Goal: Task Accomplishment & Management: Use online tool/utility

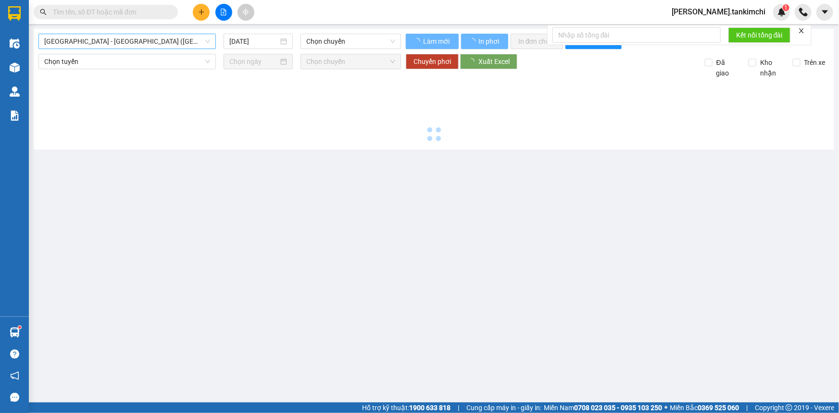
click at [126, 44] on span "[GEOGRAPHIC_DATA] - [GEOGRAPHIC_DATA] ([GEOGRAPHIC_DATA])" at bounding box center [127, 41] width 166 height 14
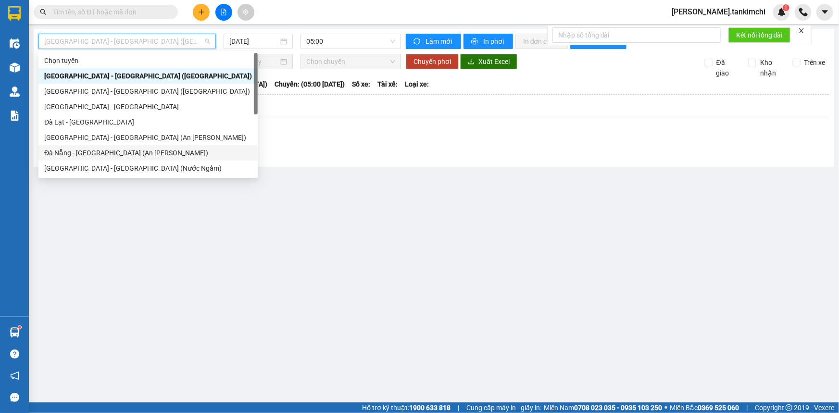
click at [121, 149] on div "Đà Nẵng - [GEOGRAPHIC_DATA] (An [PERSON_NAME])" at bounding box center [148, 153] width 208 height 11
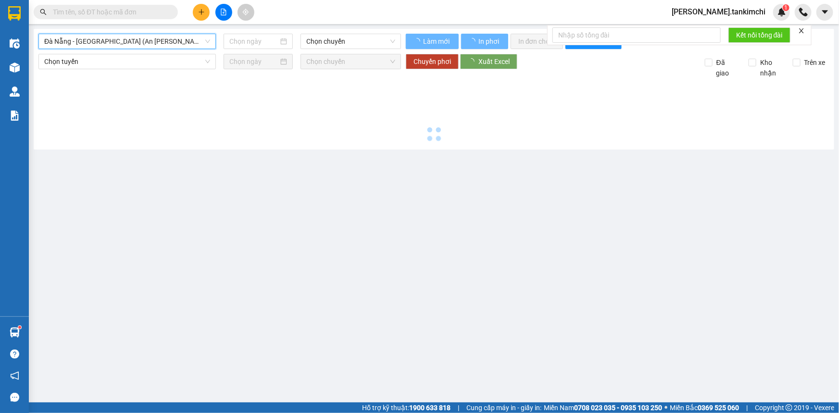
type input "[DATE]"
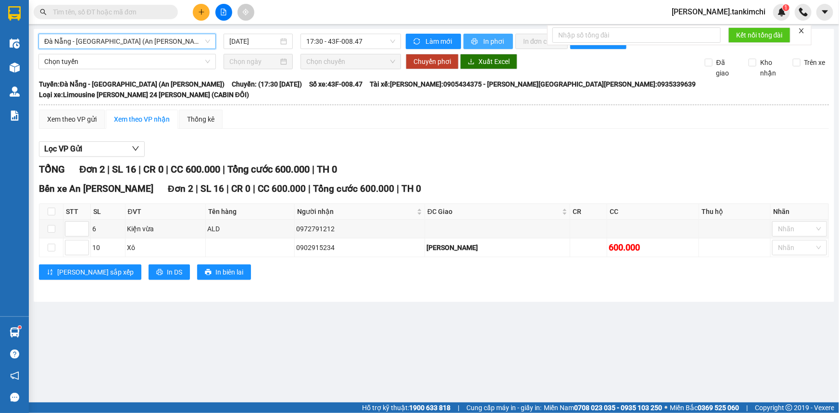
click at [479, 41] on button "In phơi" at bounding box center [488, 41] width 50 height 15
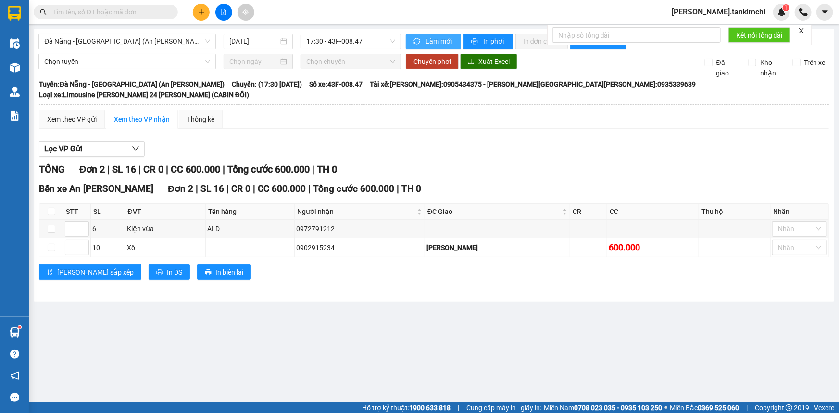
click at [447, 38] on span "Làm mới" at bounding box center [440, 41] width 28 height 11
drag, startPoint x: 494, startPoint y: 39, endPoint x: 543, endPoint y: 33, distance: 49.0
click at [497, 38] on span "In phơi" at bounding box center [494, 41] width 22 height 11
click at [127, 38] on span "Đà Nẵng - [GEOGRAPHIC_DATA] (An [PERSON_NAME])" at bounding box center [127, 41] width 166 height 14
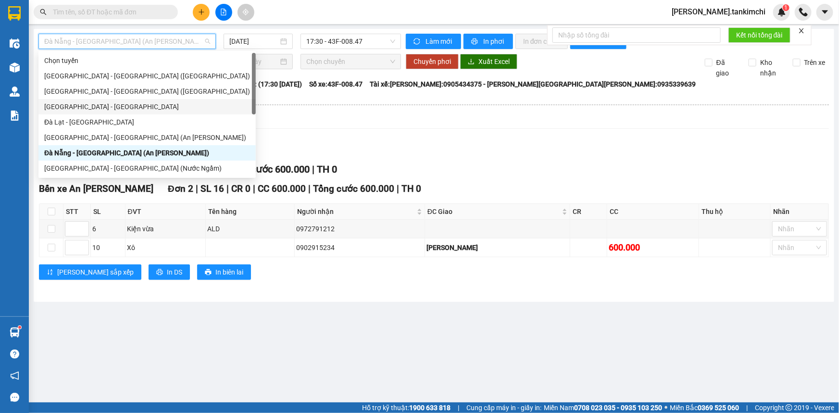
click at [99, 106] on div "[GEOGRAPHIC_DATA] - [GEOGRAPHIC_DATA]" at bounding box center [147, 106] width 206 height 11
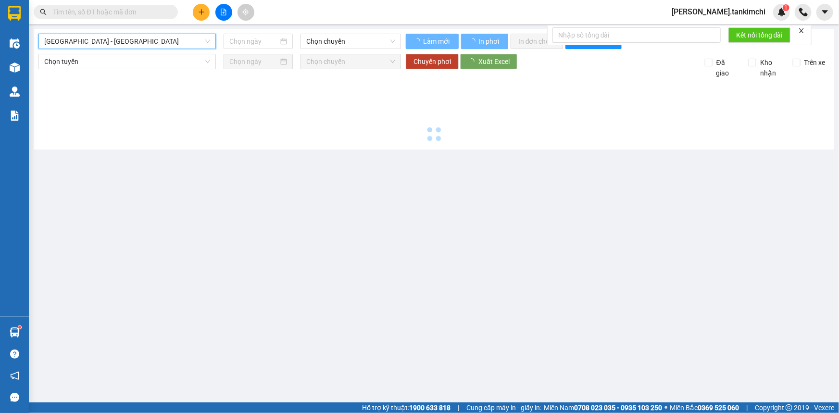
type input "[DATE]"
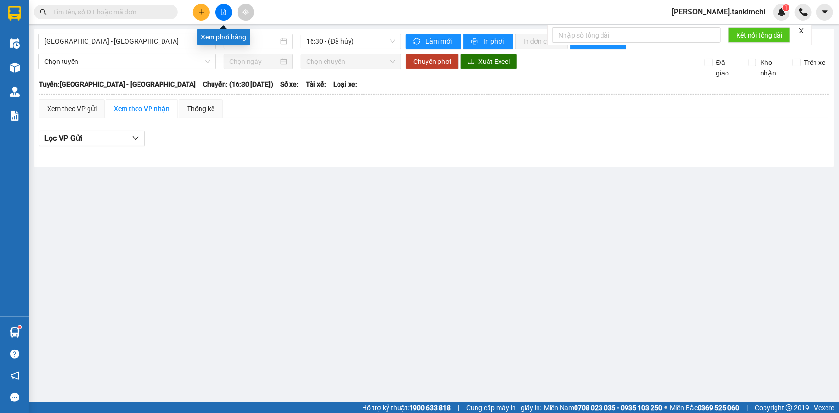
drag, startPoint x: 223, startPoint y: 8, endPoint x: 226, endPoint y: 1, distance: 7.8
click at [221, 8] on button at bounding box center [223, 12] width 17 height 17
click at [223, 13] on icon "file-add" at bounding box center [223, 12] width 5 height 7
drag, startPoint x: 372, startPoint y: 38, endPoint x: 408, endPoint y: 63, distance: 43.5
click at [374, 38] on span "16:30 - (Đã [PERSON_NAME])" at bounding box center [350, 41] width 89 height 14
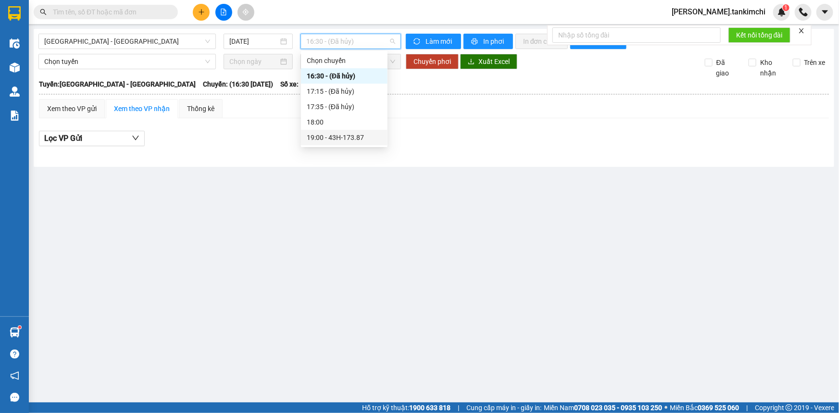
click at [355, 134] on div "19:00 - 43H-173.87" at bounding box center [344, 137] width 75 height 11
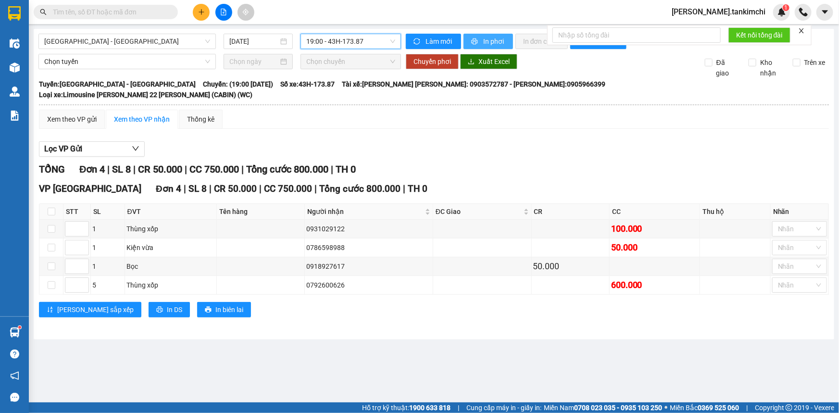
click at [479, 42] on button "In phơi" at bounding box center [488, 41] width 50 height 15
click at [132, 42] on span "[GEOGRAPHIC_DATA] - [GEOGRAPHIC_DATA]" at bounding box center [127, 41] width 166 height 14
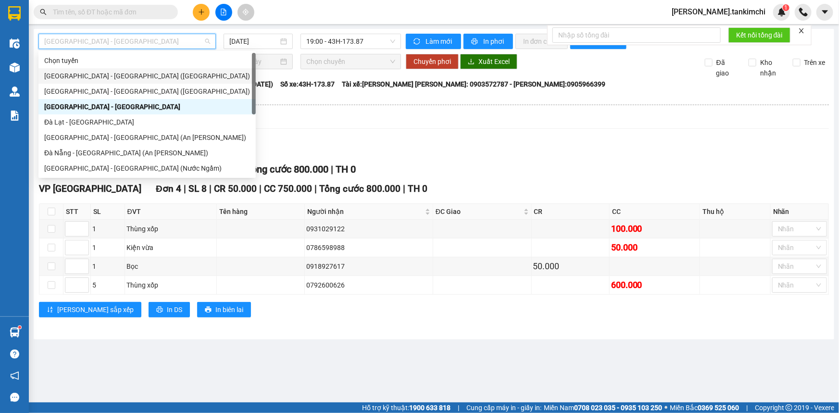
click at [134, 80] on div "[GEOGRAPHIC_DATA] - [GEOGRAPHIC_DATA] ([GEOGRAPHIC_DATA])" at bounding box center [147, 76] width 206 height 11
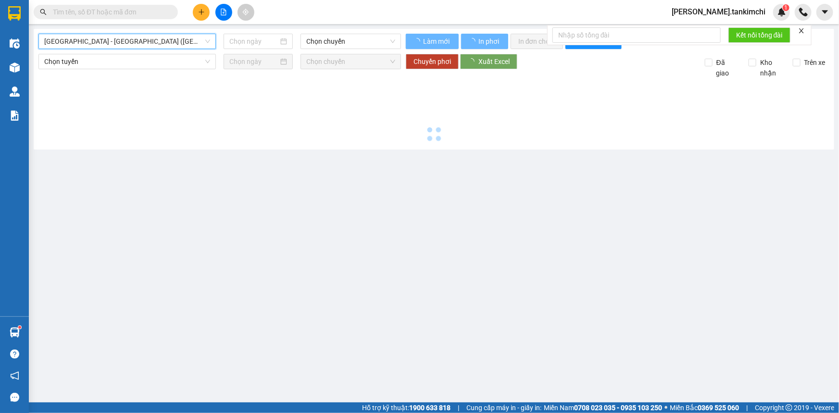
type input "[DATE]"
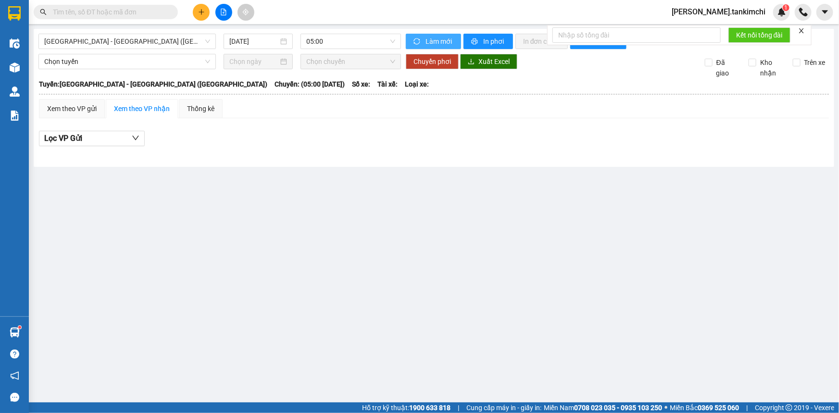
drag, startPoint x: 438, startPoint y: 36, endPoint x: 512, endPoint y: 31, distance: 74.2
click at [447, 32] on div "[GEOGRAPHIC_DATA] - [GEOGRAPHIC_DATA] ([GEOGRAPHIC_DATA]) [DATE] 05:00 [PERSON_…" at bounding box center [434, 98] width 801 height 138
